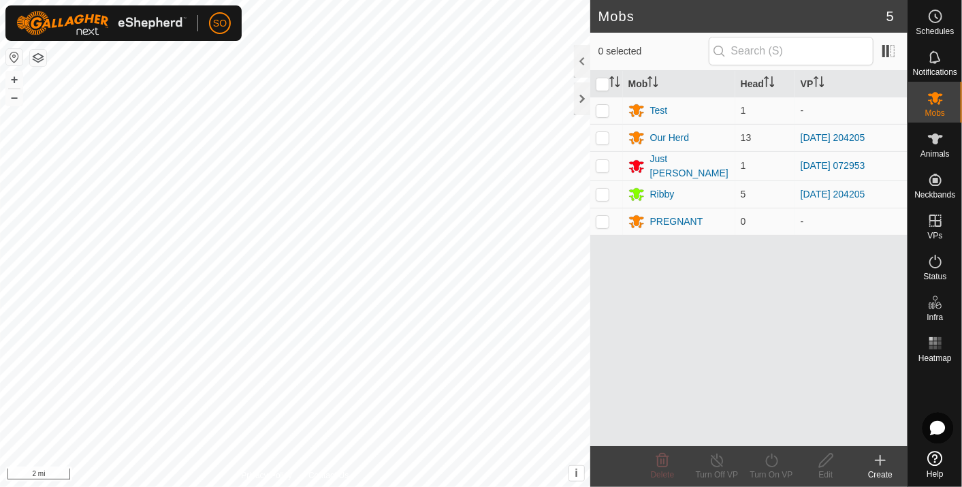
click at [12, 54] on button "button" at bounding box center [14, 57] width 16 height 16
click at [935, 14] on icon at bounding box center [935, 16] width 16 height 16
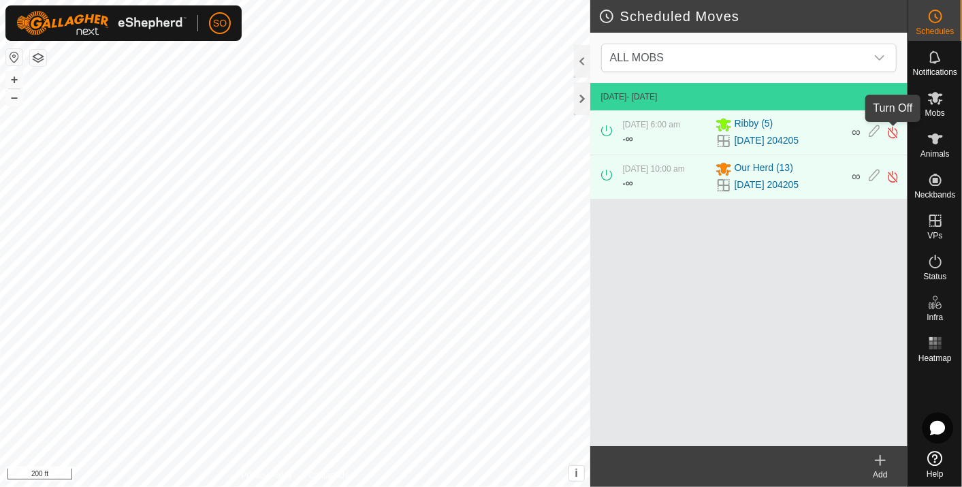
click at [893, 130] on img at bounding box center [892, 132] width 13 height 14
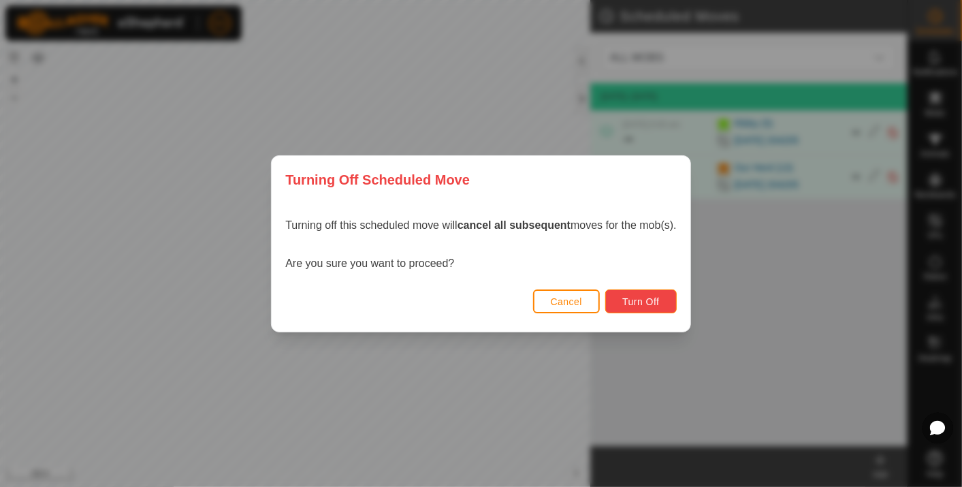
click at [644, 301] on span "Turn Off" at bounding box center [640, 301] width 37 height 11
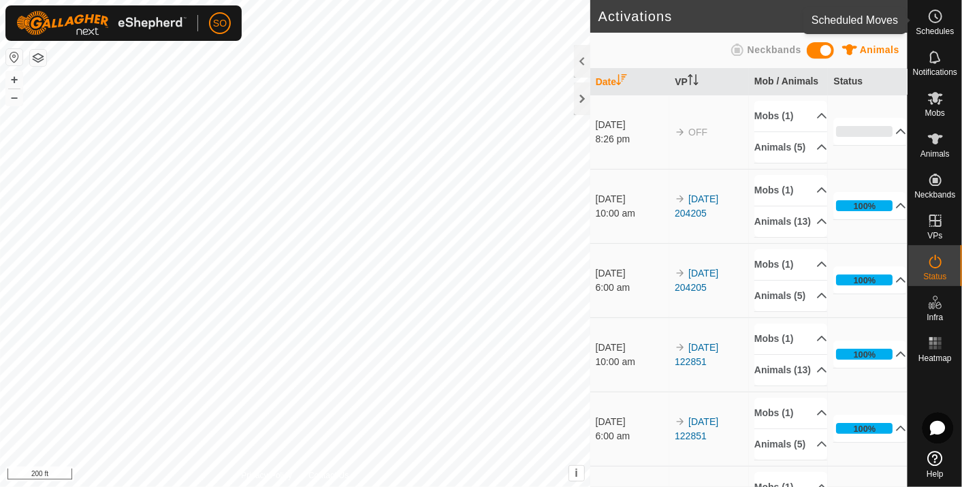
click at [933, 16] on icon at bounding box center [935, 16] width 16 height 16
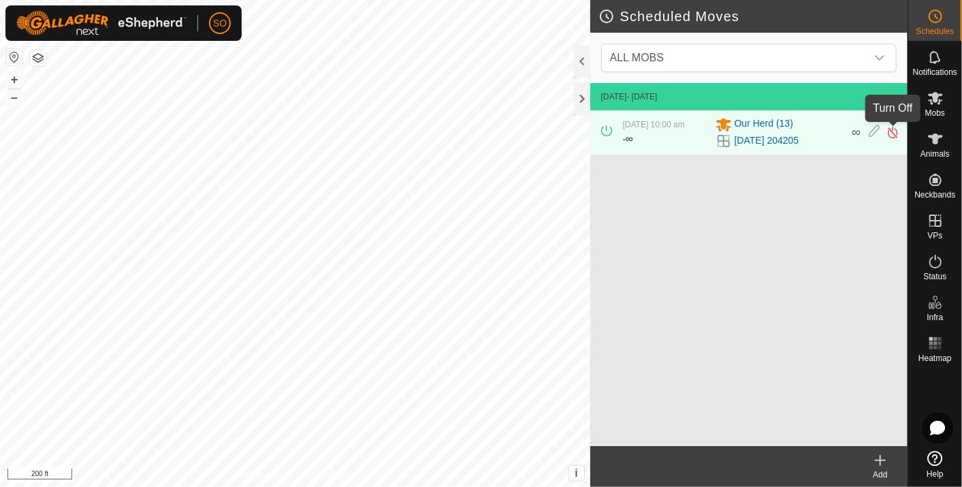
click at [892, 128] on img at bounding box center [892, 132] width 13 height 14
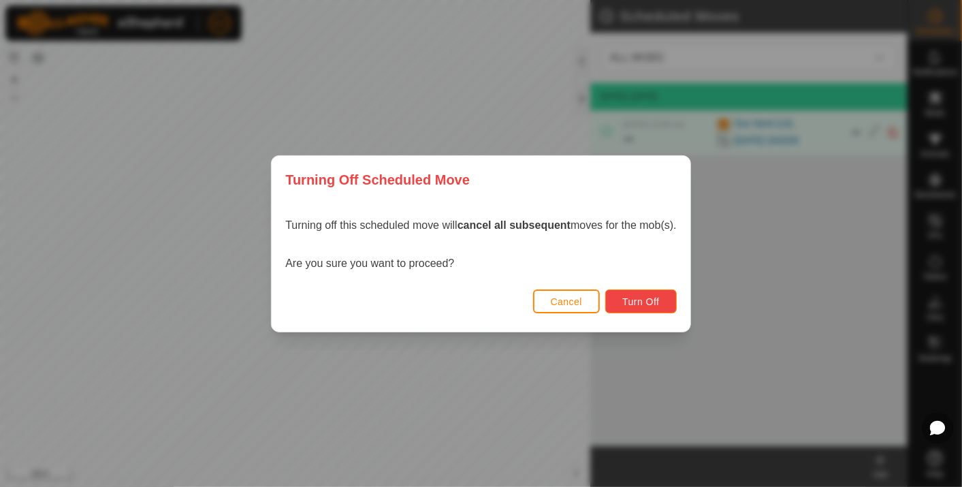
click at [645, 299] on span "Turn Off" at bounding box center [640, 301] width 37 height 11
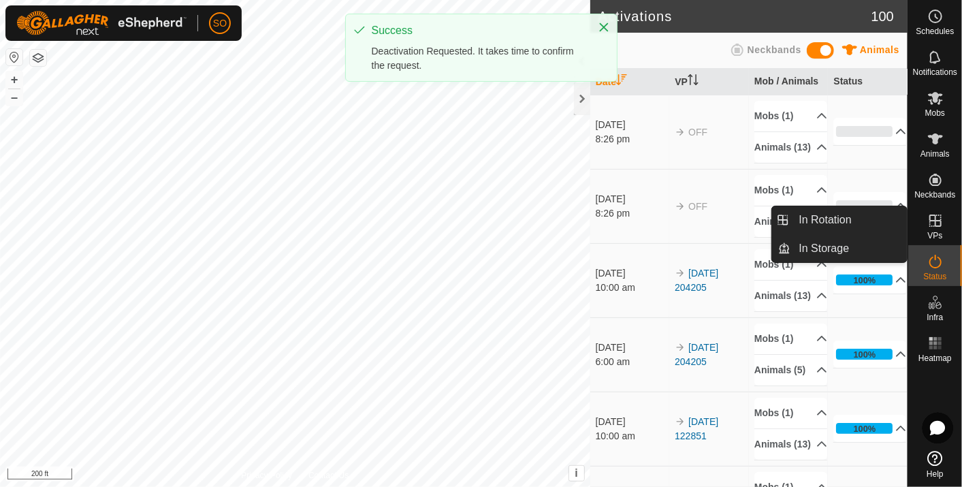
click at [934, 216] on icon at bounding box center [935, 220] width 12 height 12
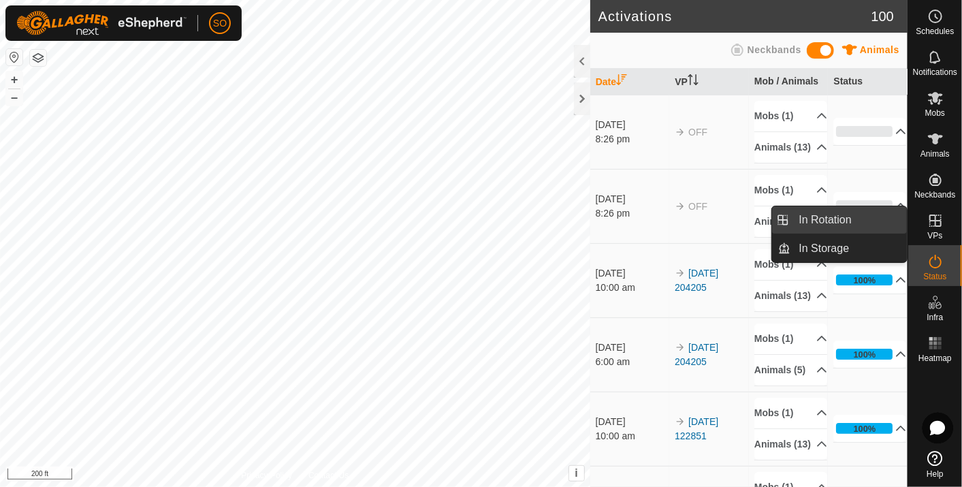
click at [855, 216] on link "In Rotation" at bounding box center [849, 219] width 116 height 27
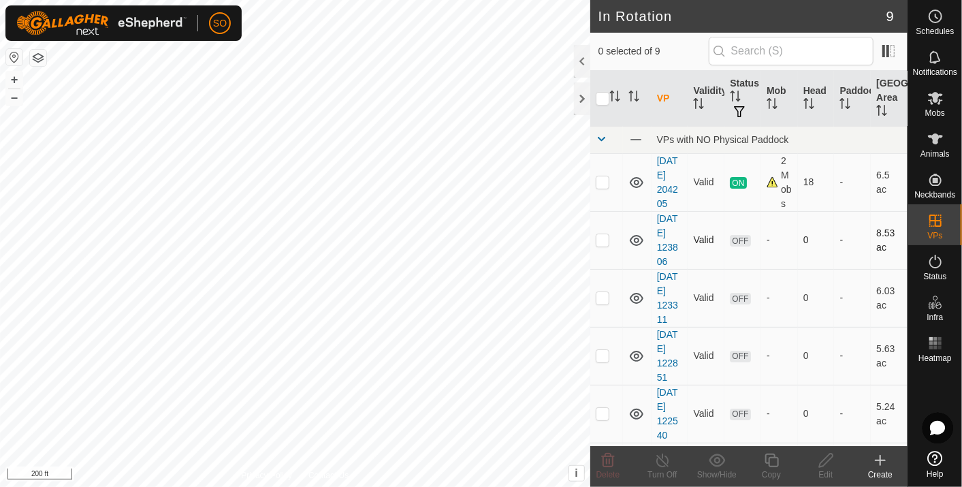
click at [637, 246] on icon at bounding box center [637, 240] width 14 height 11
click at [637, 248] on icon at bounding box center [636, 240] width 16 height 16
click at [604, 245] on p-checkbox at bounding box center [602, 239] width 14 height 11
checkbox input "false"
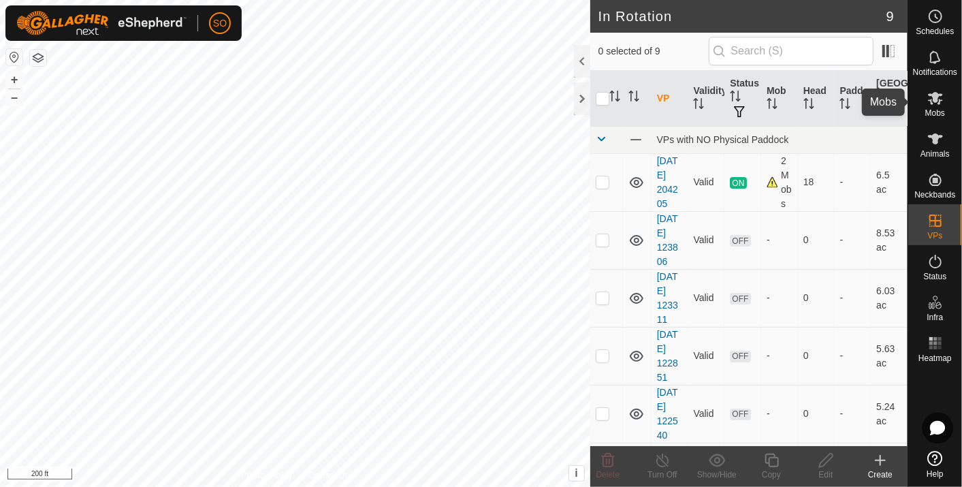
click at [934, 101] on icon at bounding box center [935, 98] width 15 height 13
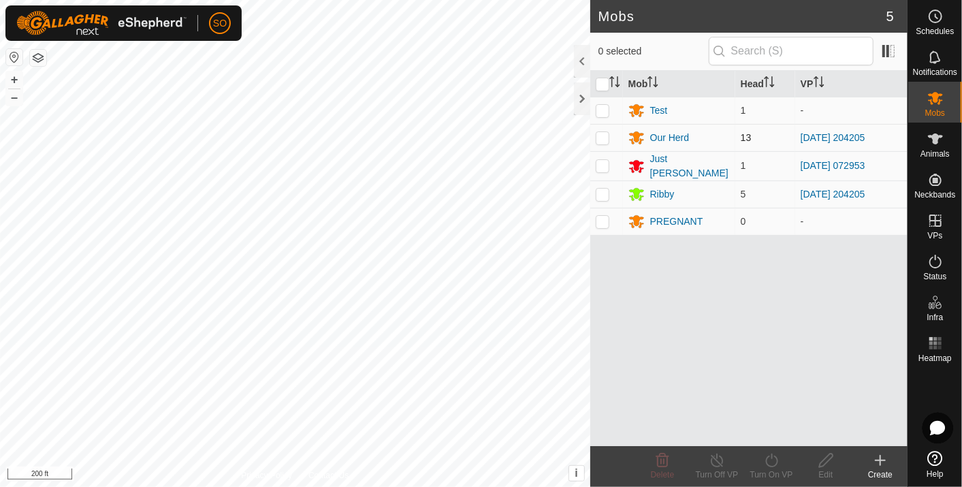
click at [602, 134] on p-checkbox at bounding box center [602, 137] width 14 height 11
checkbox input "true"
click at [602, 191] on p-checkbox at bounding box center [602, 194] width 14 height 11
checkbox input "true"
click at [770, 461] on icon at bounding box center [771, 460] width 17 height 16
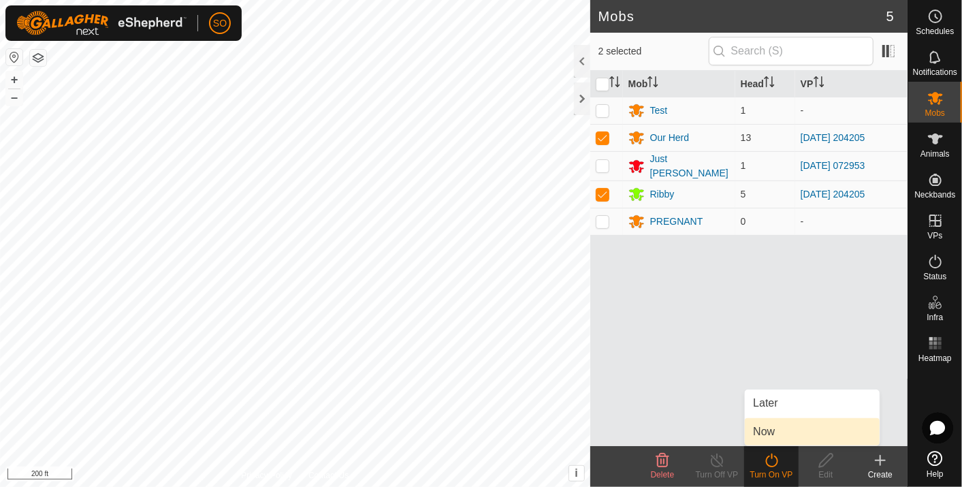
click at [764, 427] on link "Now" at bounding box center [812, 431] width 135 height 27
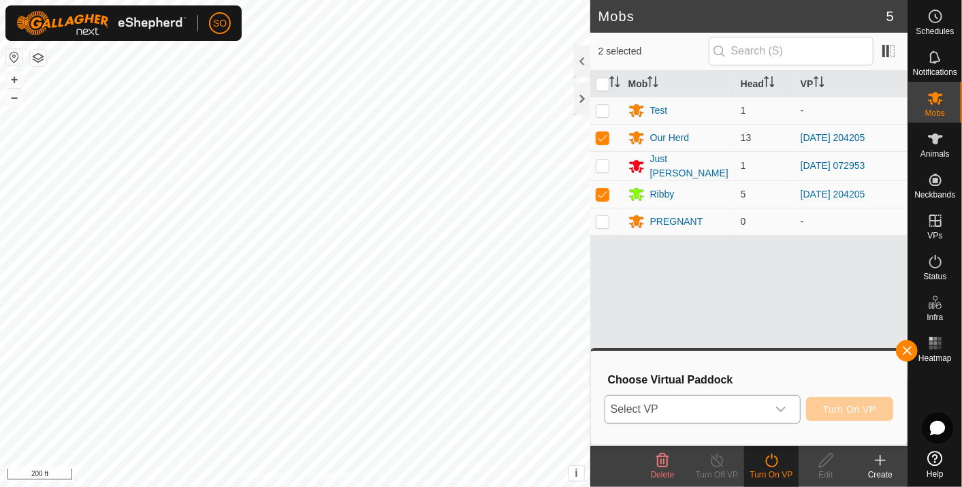
click at [786, 404] on icon "dropdown trigger" at bounding box center [780, 409] width 11 height 11
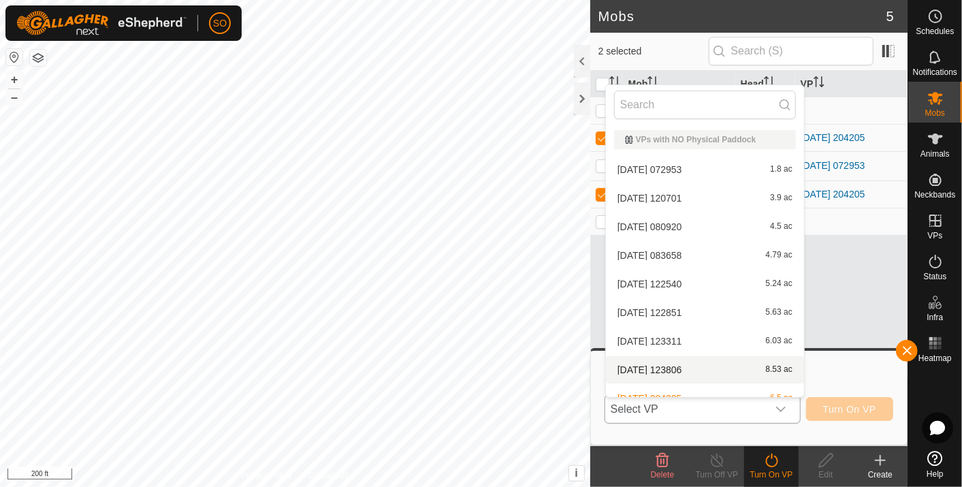
click at [691, 364] on li "2025-08-06 123806 8.53 ac" at bounding box center [705, 369] width 198 height 27
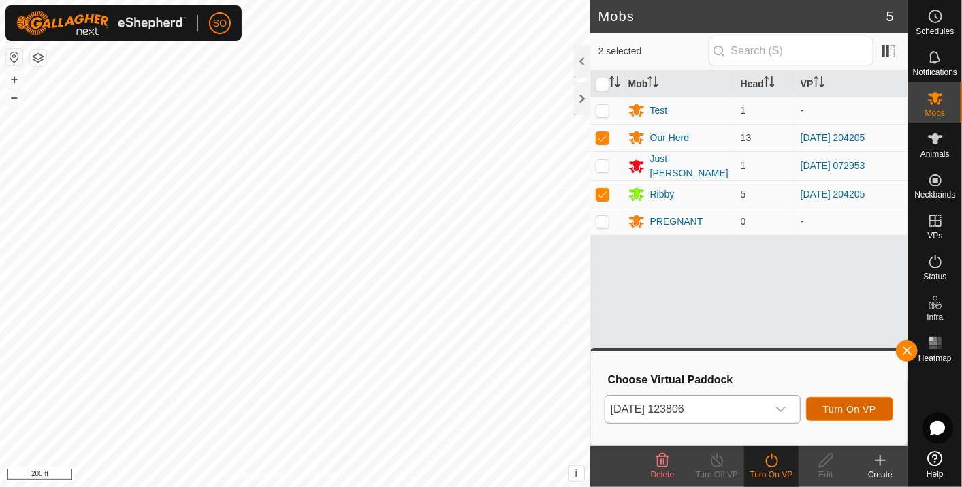
click at [850, 408] on span "Turn On VP" at bounding box center [849, 409] width 53 height 11
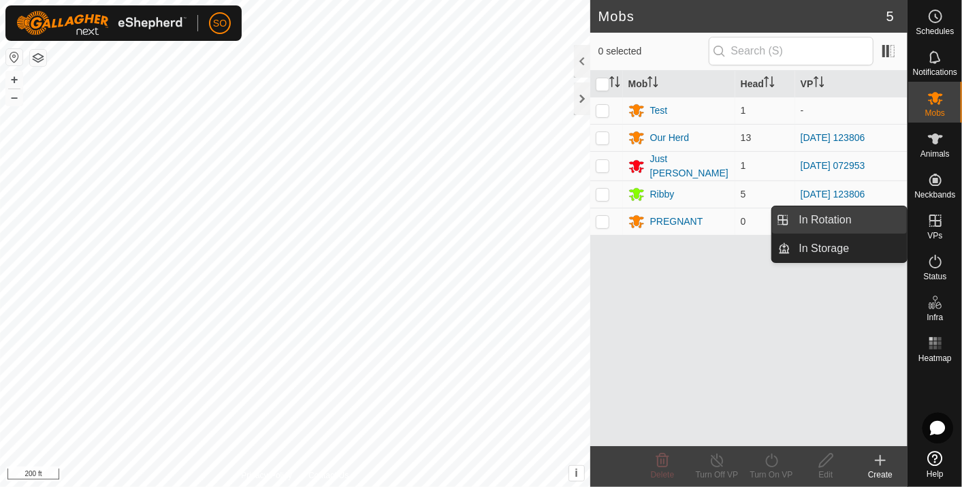
click at [861, 213] on link "In Rotation" at bounding box center [849, 219] width 116 height 27
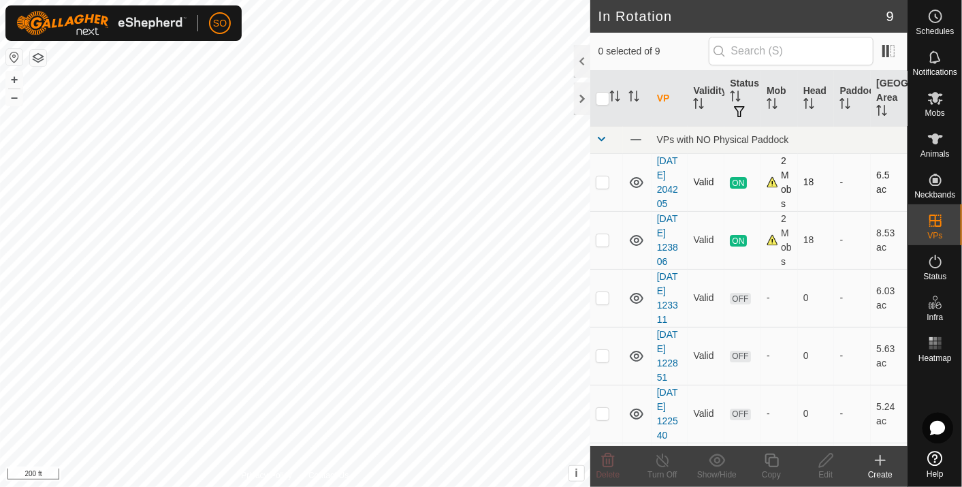
click at [604, 187] on p-checkbox at bounding box center [602, 181] width 14 height 11
click at [601, 187] on p-checkbox at bounding box center [602, 181] width 14 height 11
checkbox input "false"
click at [636, 137] on span at bounding box center [635, 139] width 15 height 15
click at [636, 245] on icon at bounding box center [636, 240] width 16 height 16
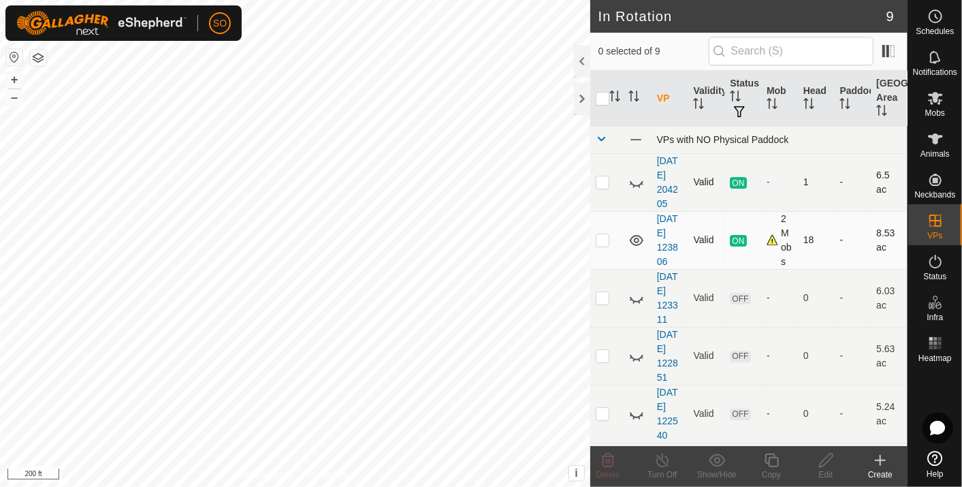
click at [637, 180] on icon at bounding box center [636, 182] width 16 height 16
click at [933, 11] on circle at bounding box center [935, 16] width 12 height 12
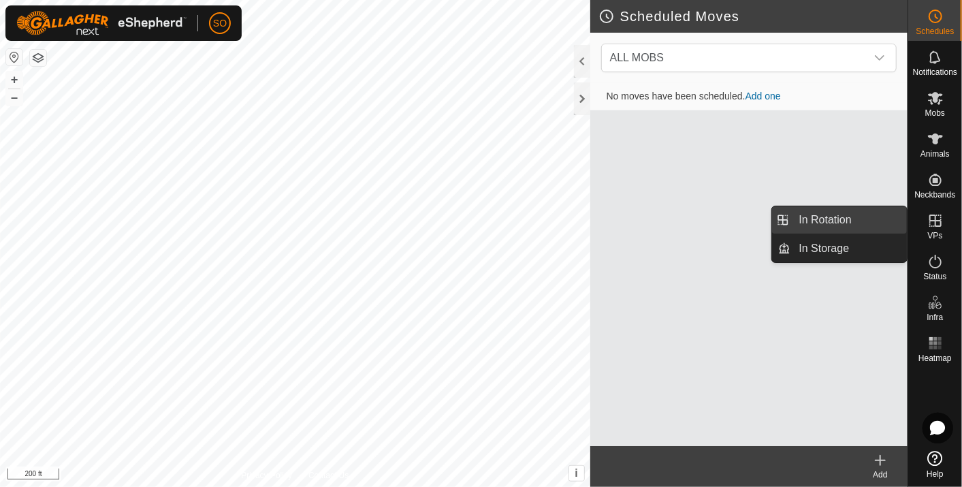
click at [867, 214] on link "In Rotation" at bounding box center [849, 219] width 116 height 27
